Goal: Information Seeking & Learning: Learn about a topic

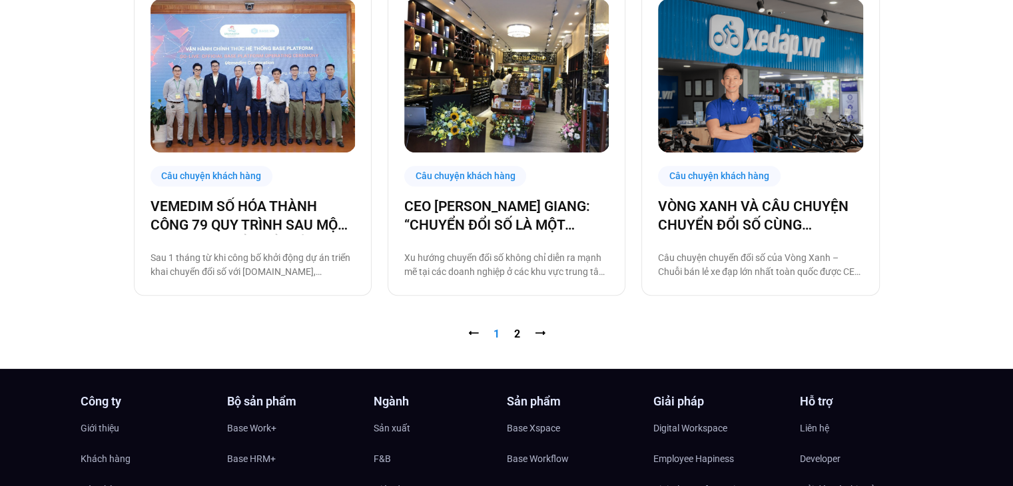
scroll to position [1387, 0]
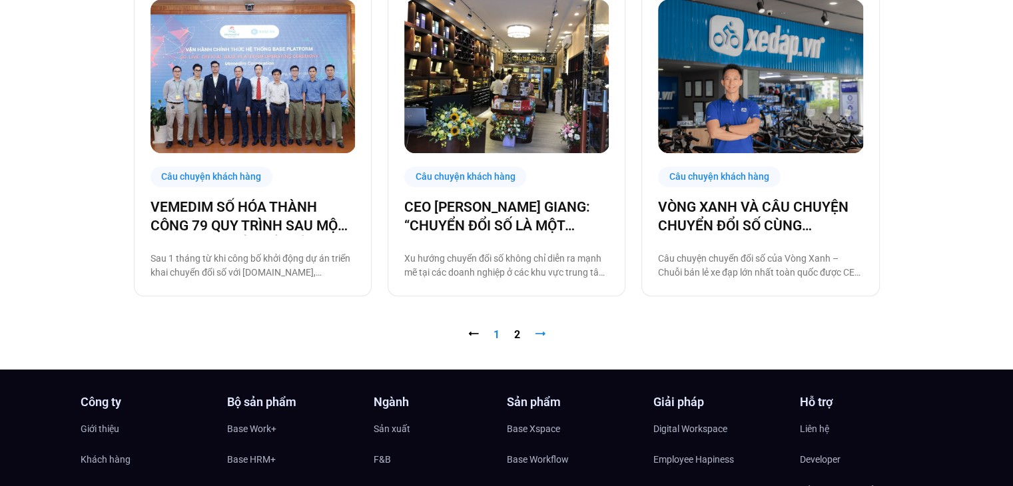
click at [543, 334] on link "⭢" at bounding box center [540, 334] width 11 height 13
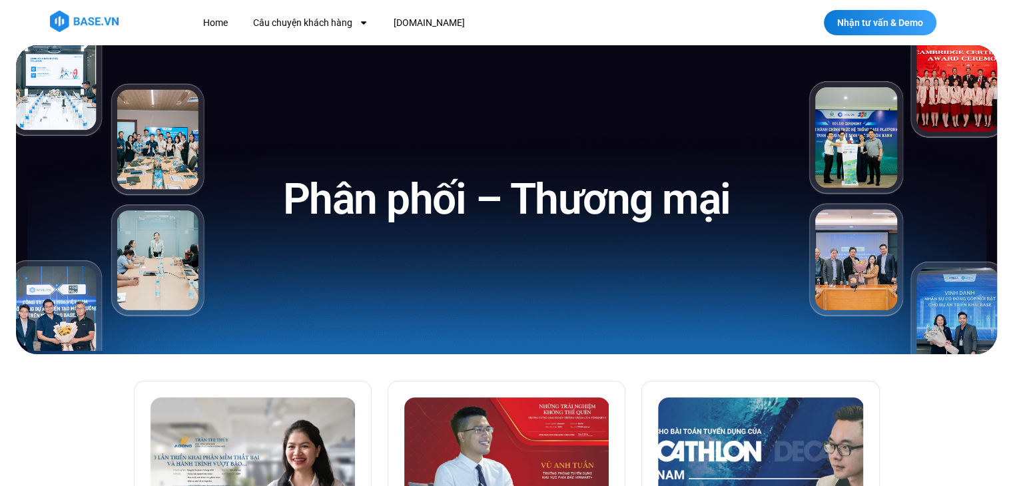
click at [448, 195] on h1 "Phân phối – Thương mại" at bounding box center [507, 199] width 448 height 55
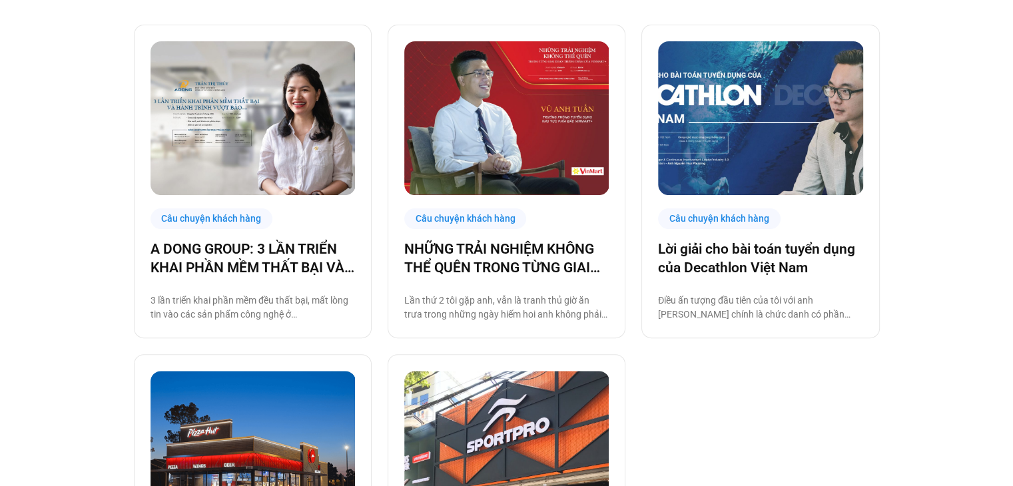
scroll to position [384, 0]
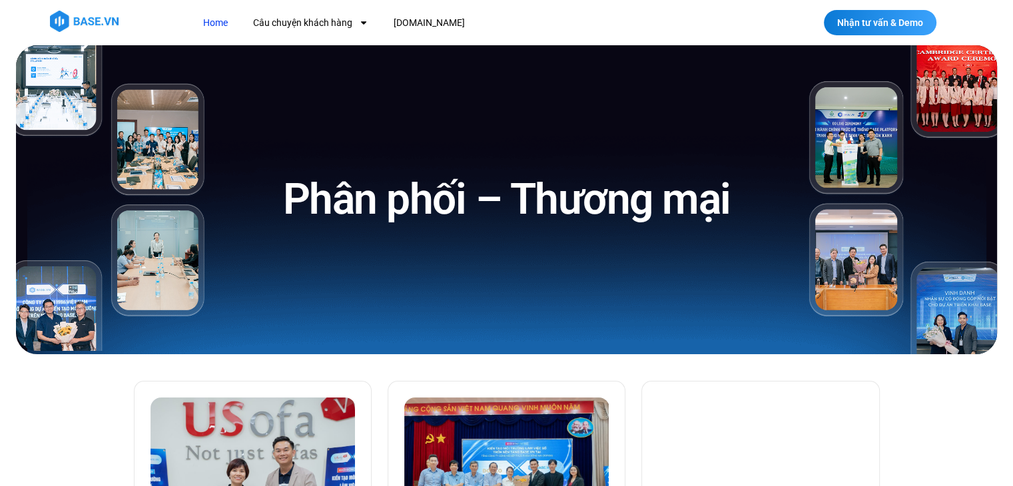
click at [222, 15] on link "Home" at bounding box center [215, 23] width 45 height 25
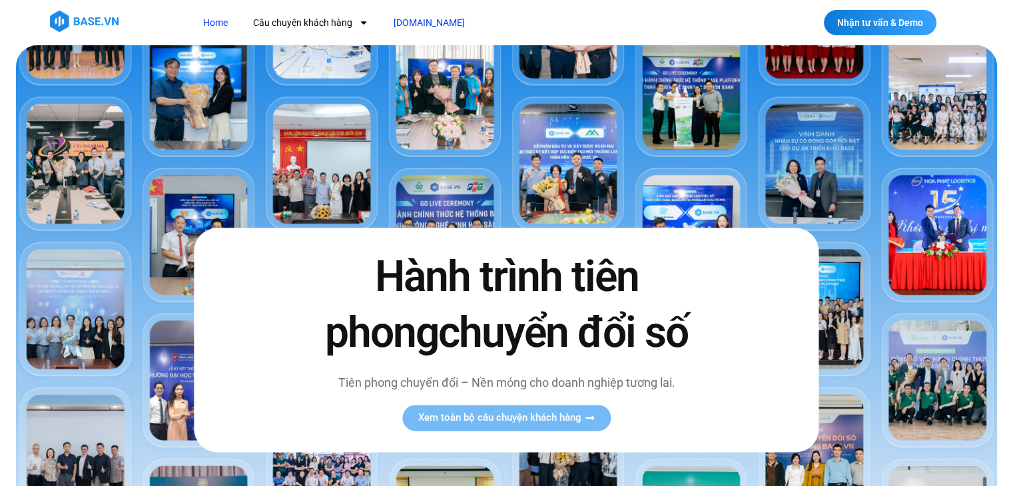
click at [405, 22] on link "[DOMAIN_NAME]" at bounding box center [429, 23] width 91 height 25
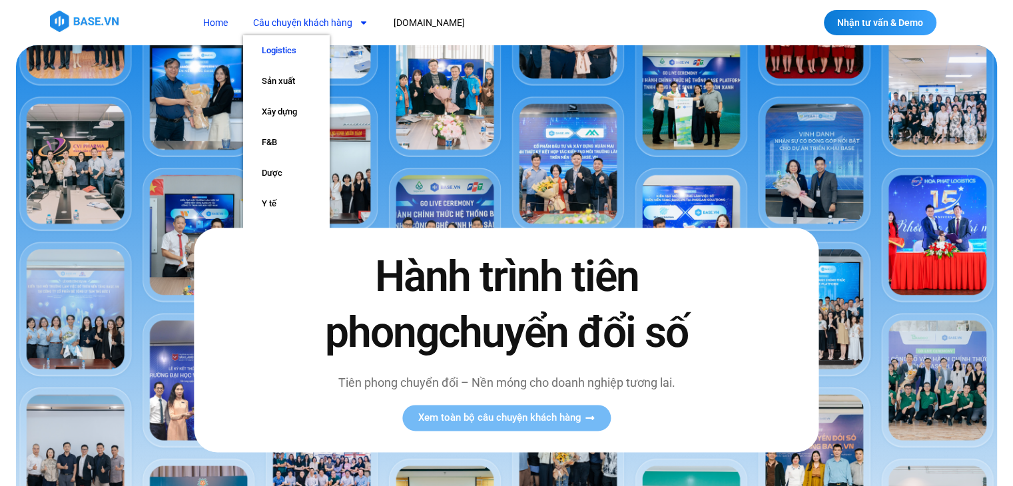
click at [300, 53] on link "Logistics" at bounding box center [286, 50] width 87 height 31
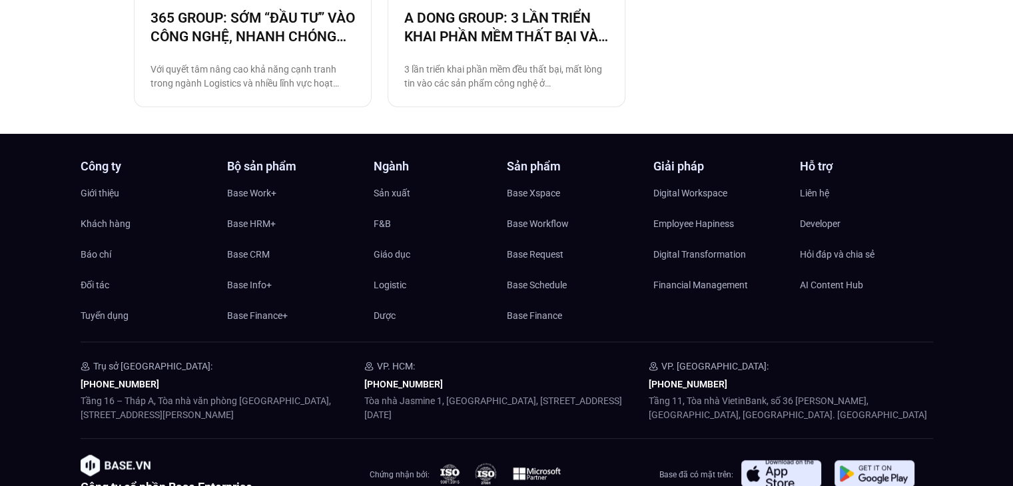
scroll to position [1247, 0]
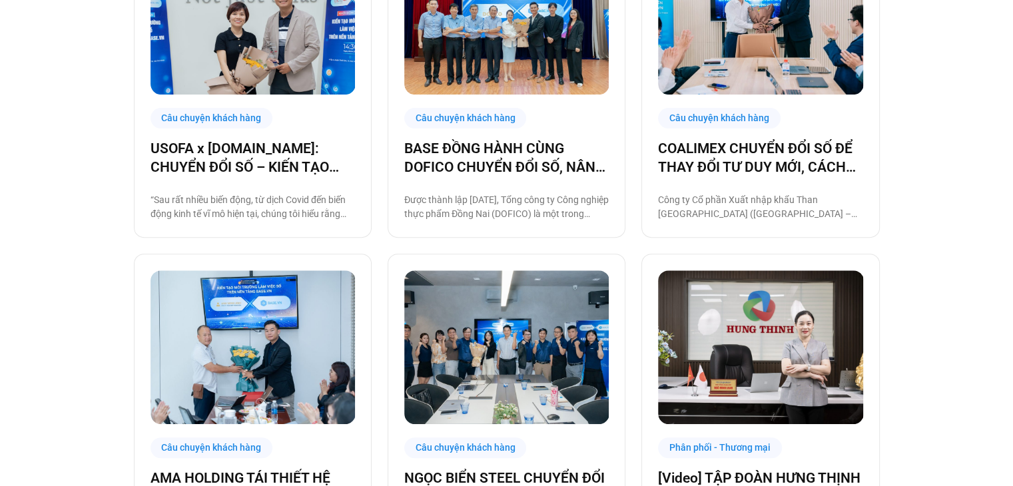
scroll to position [458, 0]
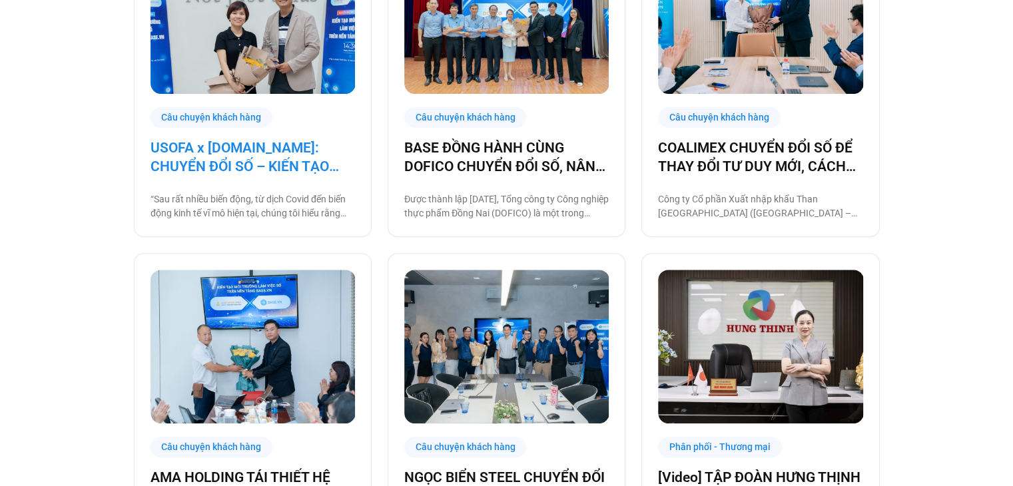
click at [309, 151] on link "USOFA x BASE.VN: CHUYỂN ĐỔI SỐ – KIẾN TẠO NỘI LỰC CHINH PHỤC THỊ TRƯỜNG QUỐC TẾ" at bounding box center [253, 157] width 204 height 37
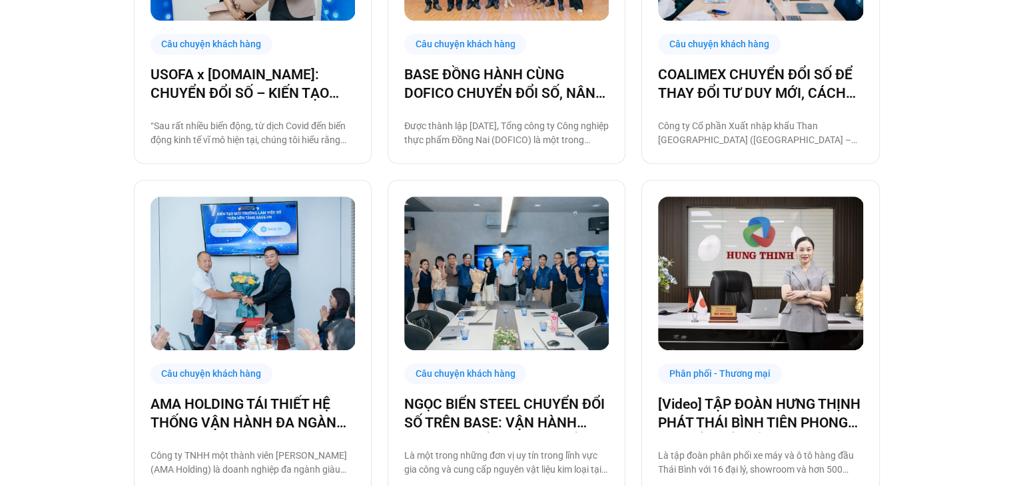
scroll to position [533, 0]
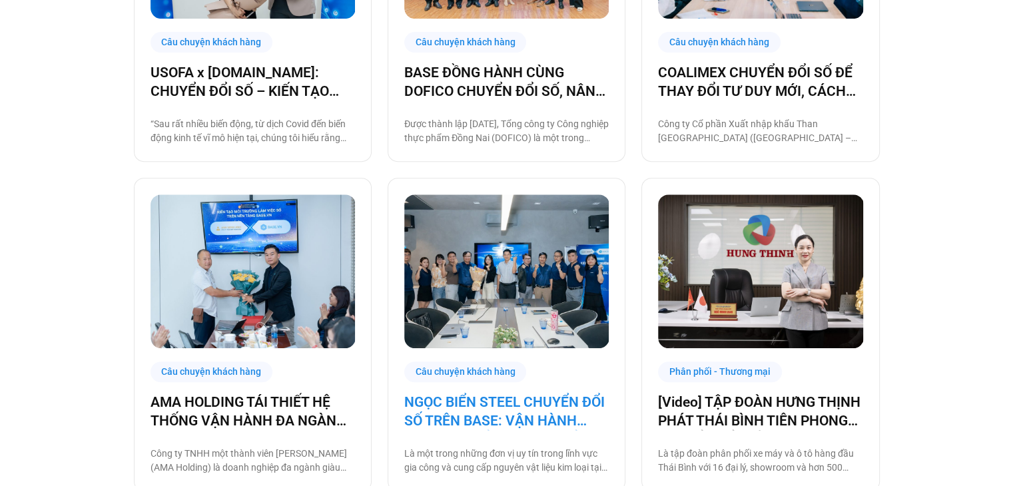
click at [513, 406] on link "NGỌC BIỂN STEEL CHUYỂN ĐỔI SỐ TRÊN BASE: VẬN HÀNH TINH GỌN ĐỂ VƯƠN RA BIỂN LỚN" at bounding box center [506, 411] width 204 height 37
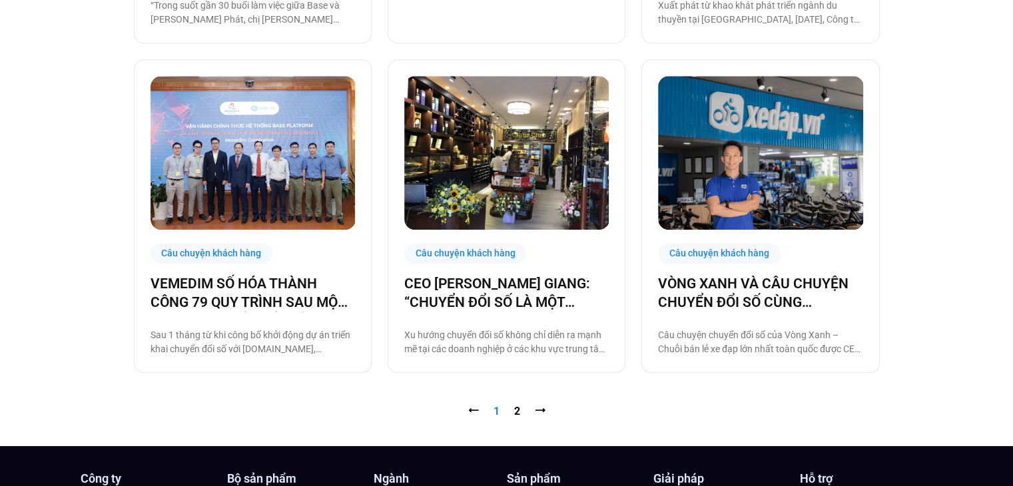
scroll to position [1311, 0]
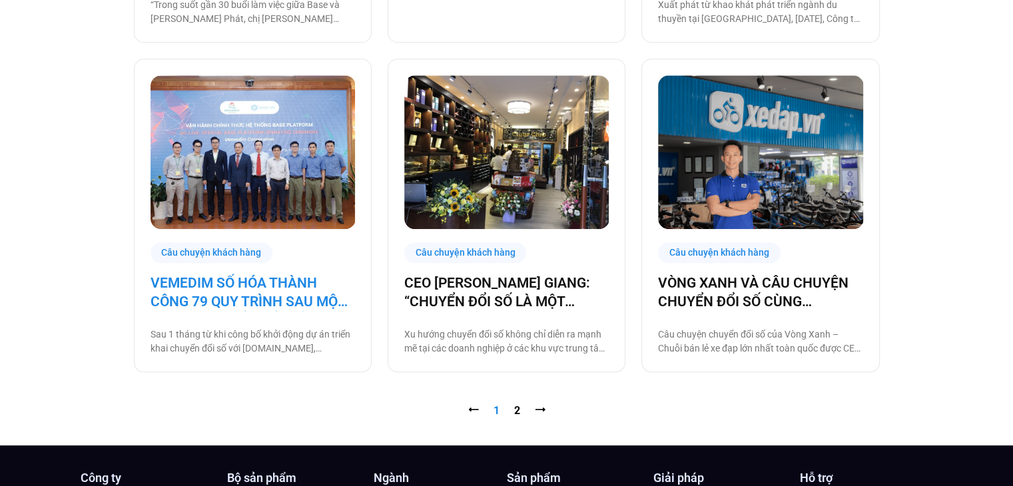
click at [287, 290] on link "VEMEDIM SỐ HÓA THÀNH CÔNG 79 QUY TRÌNH SAU MỘT THÁNG CHUYỂN ĐỔI SỐ CÙNG BASE" at bounding box center [253, 292] width 204 height 37
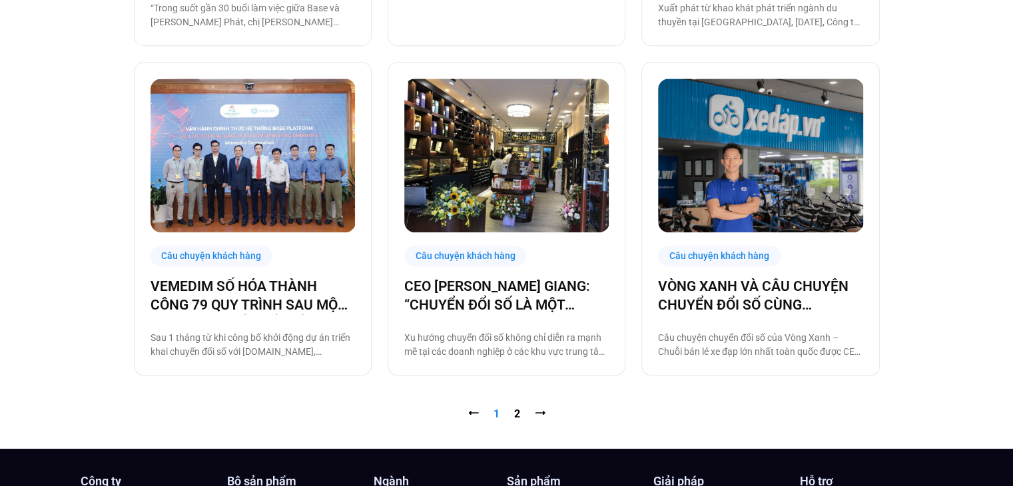
click at [533, 410] on nav "⭠ Trang 1 Trang 2 ⭢" at bounding box center [507, 414] width 746 height 16
click at [540, 412] on link "⭢" at bounding box center [540, 414] width 11 height 13
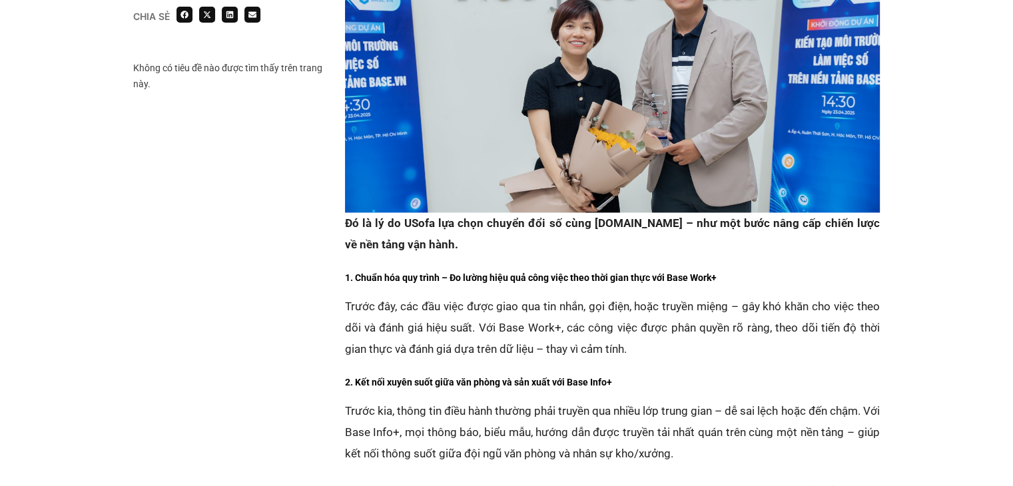
scroll to position [1736, 0]
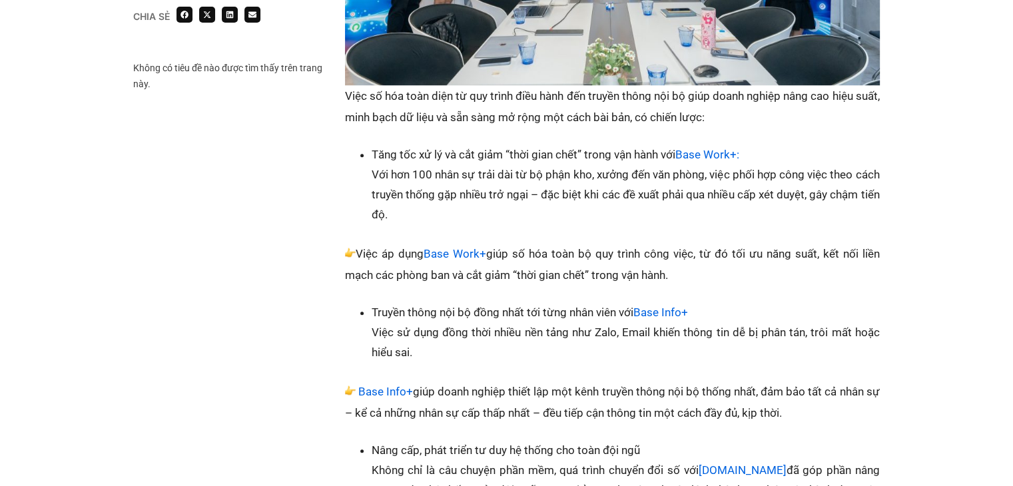
scroll to position [1190, 0]
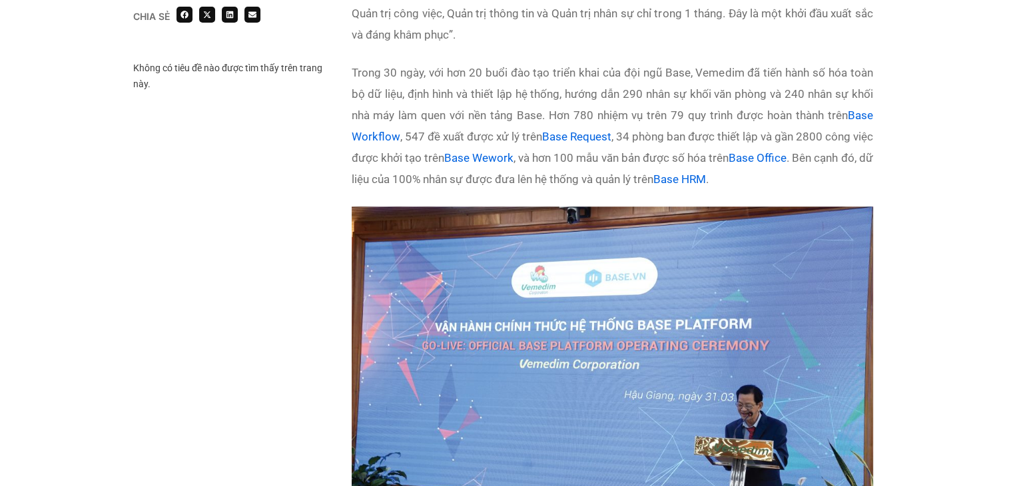
scroll to position [1515, 0]
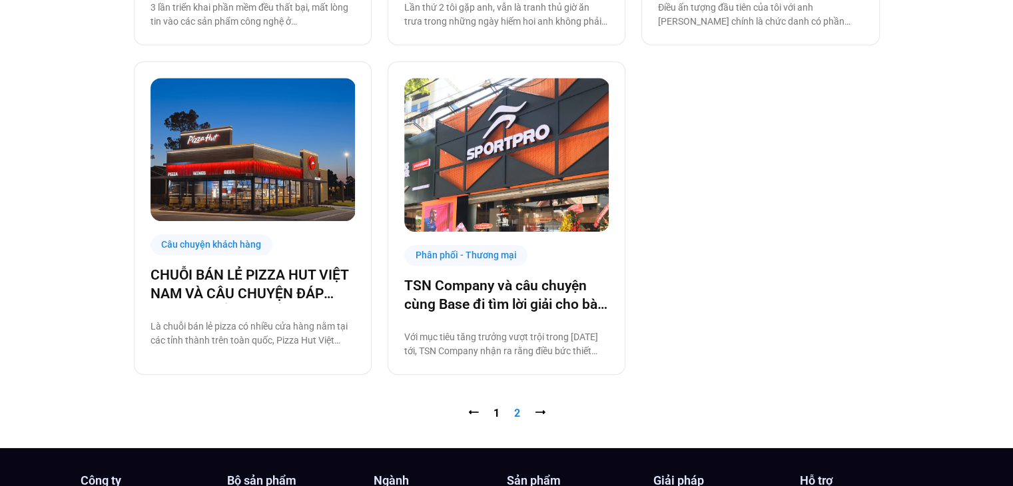
scroll to position [650, 0]
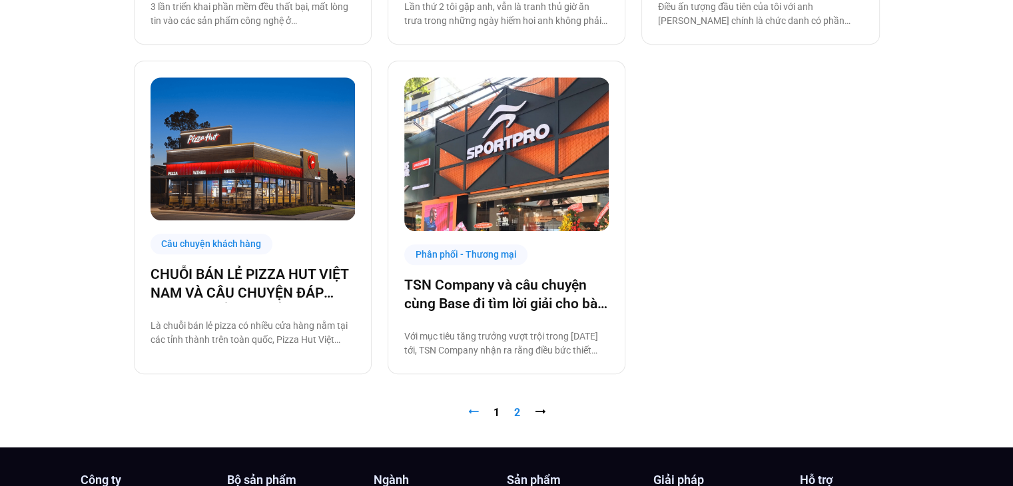
click at [472, 409] on link "⭠" at bounding box center [473, 412] width 11 height 13
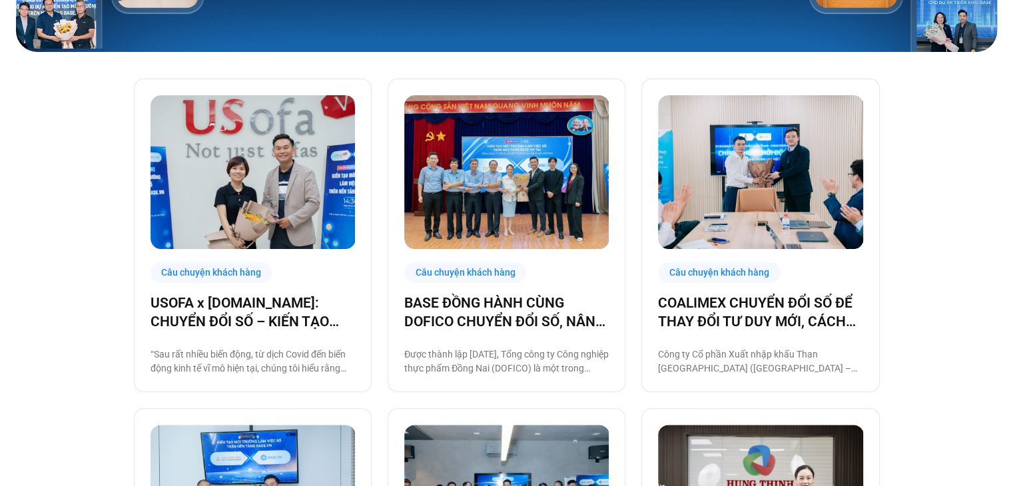
scroll to position [301, 0]
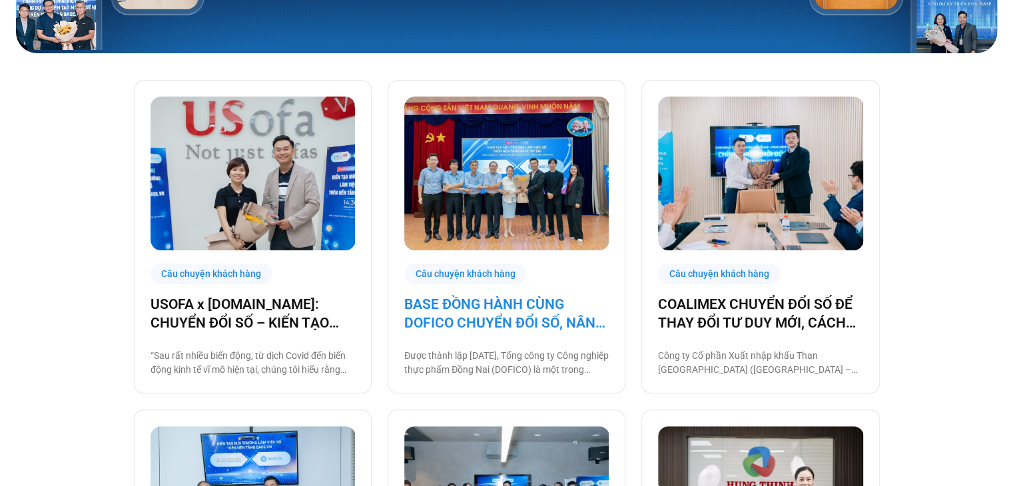
click at [511, 320] on link "BASE ĐỒNG HÀNH CÙNG DOFICO CHUYỂN ĐỔI SỐ, NÂNG CAO VỊ THẾ DOANH NGHIỆP VIỆT" at bounding box center [506, 313] width 204 height 37
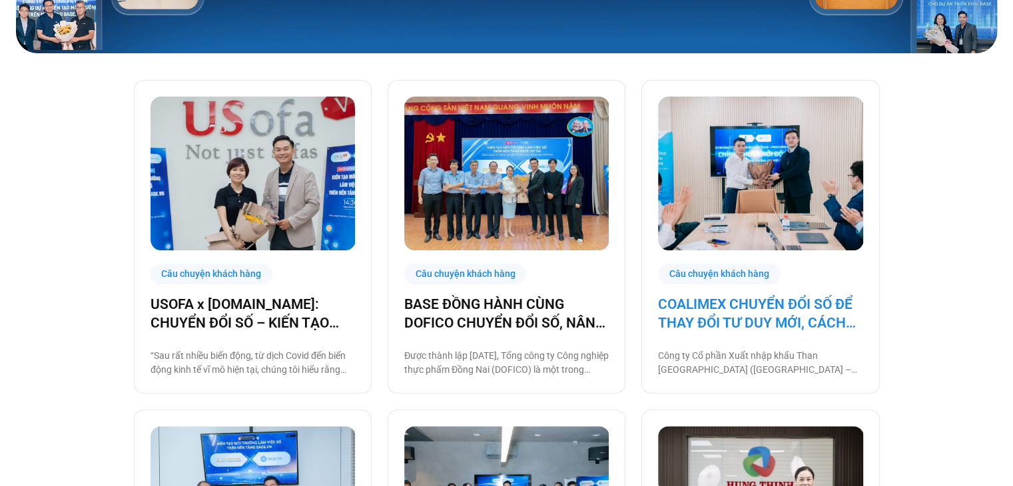
click at [711, 306] on link "COALIMEX CHUYỂN ĐỔI SỐ ĐỂ THAY ĐỔI TƯ DUY MỚI, CÁCH LÀM MỚI, TẠO BƯỚC TIẾN MỚI" at bounding box center [760, 313] width 204 height 37
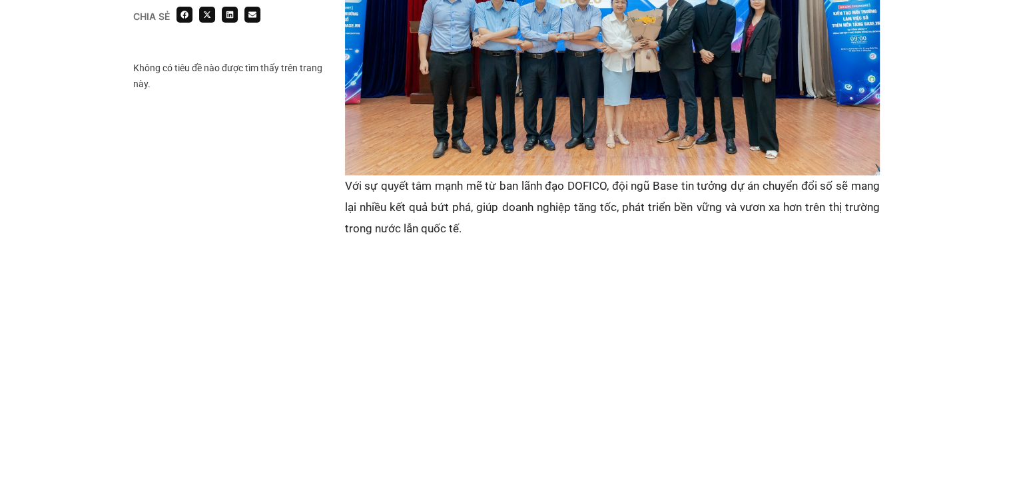
scroll to position [1990, 0]
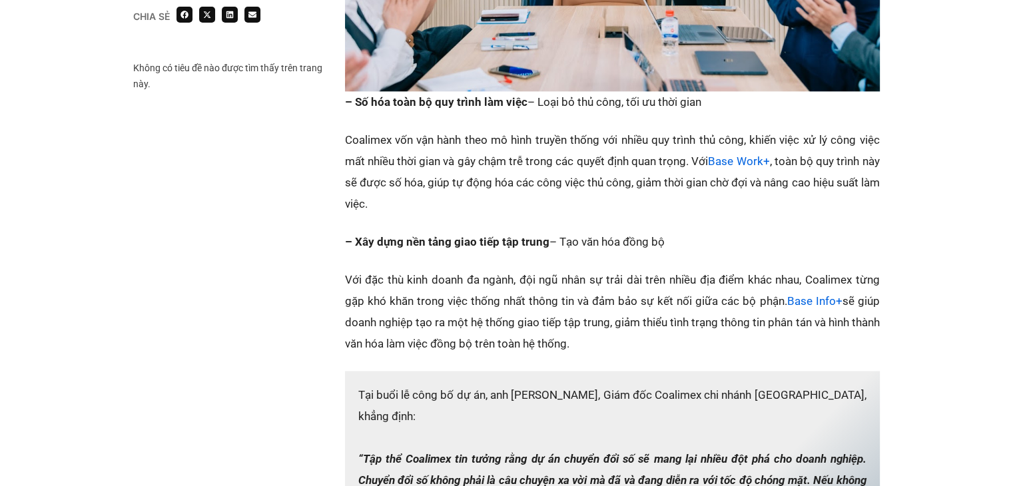
scroll to position [1643, 0]
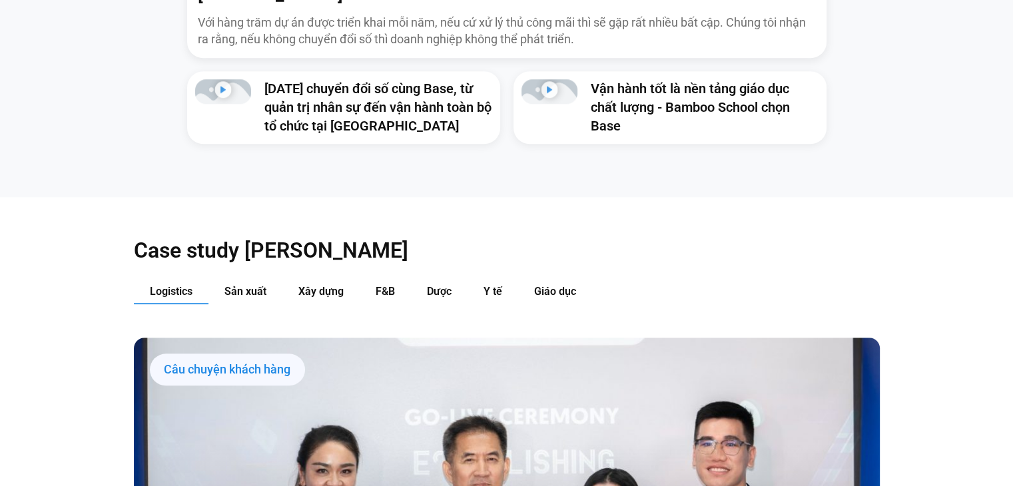
scroll to position [1315, 0]
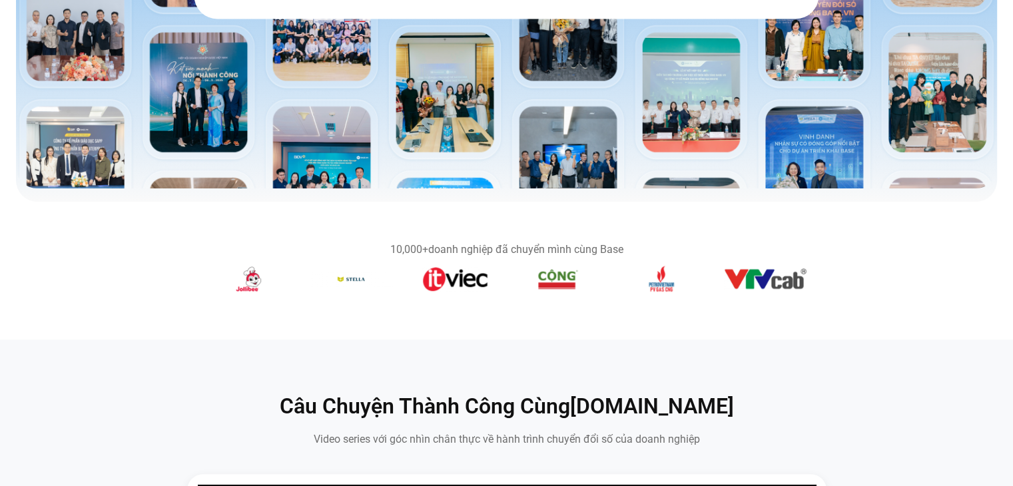
scroll to position [549, 0]
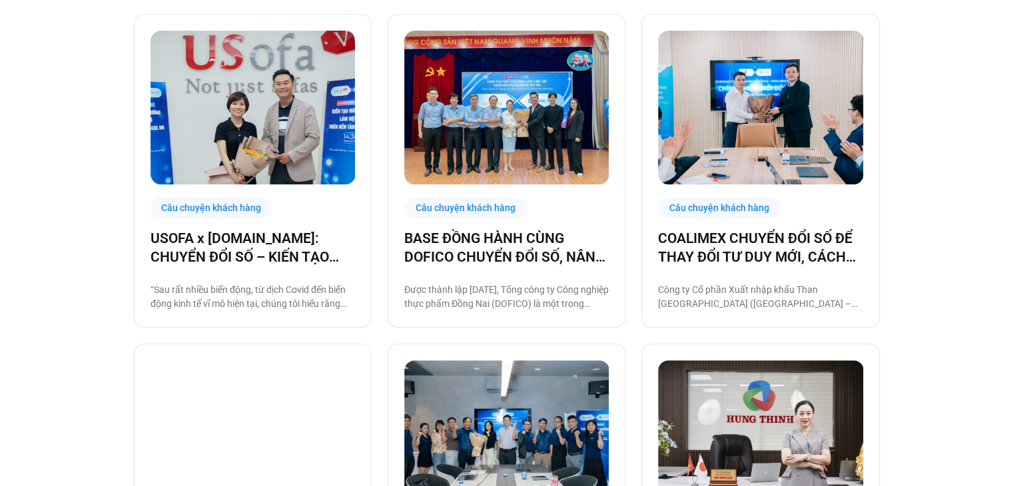
scroll to position [380, 0]
